Goal: Find contact information: Obtain details needed to contact an individual or organization

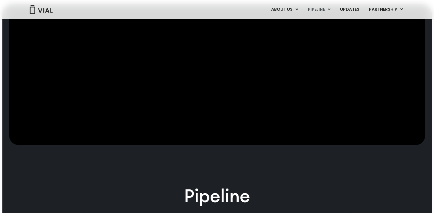
scroll to position [433, 0]
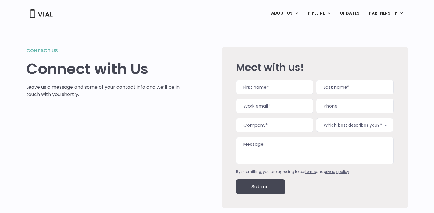
scroll to position [60, 0]
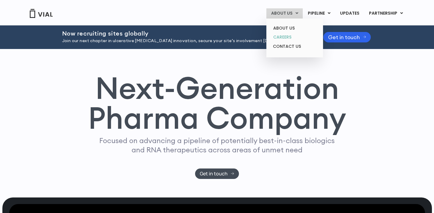
click at [286, 40] on link "CAREERS" at bounding box center [295, 37] width 52 height 9
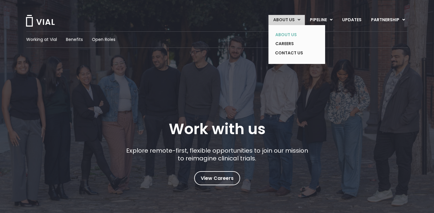
click at [287, 36] on link "ABOUT US" at bounding box center [293, 34] width 44 height 9
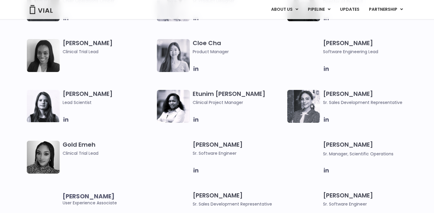
scroll to position [481, 0]
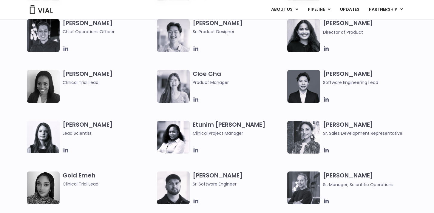
click at [70, 73] on h3 "[PERSON_NAME] Clinical Trial Lead" at bounding box center [109, 78] width 92 height 16
drag, startPoint x: 105, startPoint y: 75, endPoint x: 90, endPoint y: 3, distance: 73.3
click at [64, 76] on h3 "[PERSON_NAME] Clinical Trial Lead" at bounding box center [109, 78] width 92 height 16
copy h3 "[PERSON_NAME]"
drag, startPoint x: 98, startPoint y: 174, endPoint x: 64, endPoint y: 176, distance: 35.0
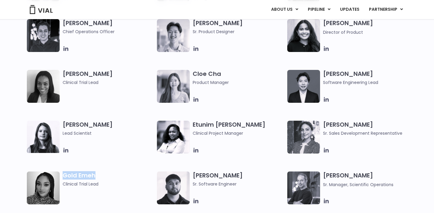
click at [64, 176] on h3 "Gold Emeh Clinical Trial Lead" at bounding box center [109, 179] width 92 height 16
copy h3 "Gold Emeh"
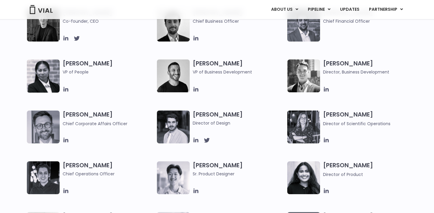
scroll to position [339, 0]
click at [198, 90] on icon at bounding box center [196, 89] width 5 height 5
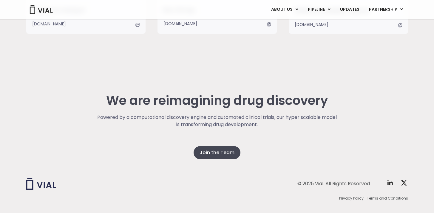
scroll to position [1536, 0]
